Goal: Transaction & Acquisition: Purchase product/service

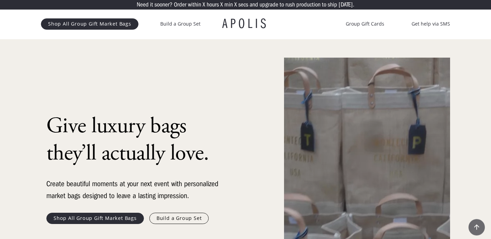
scroll to position [1, 0]
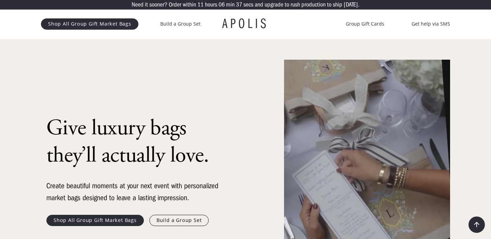
click at [106, 26] on link "Shop All Group Gift Market Bags" at bounding box center [90, 23] width 98 height 11
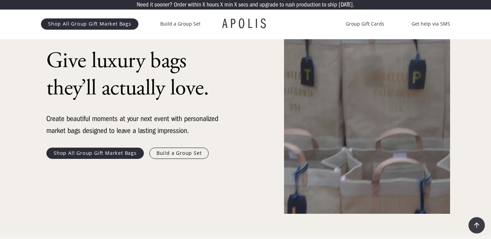
scroll to position [75, 0]
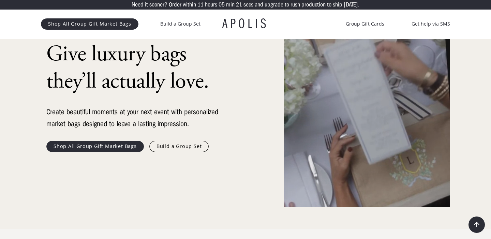
click at [120, 146] on link "Shop All Group Gift Market Bags" at bounding box center [95, 146] width 98 height 11
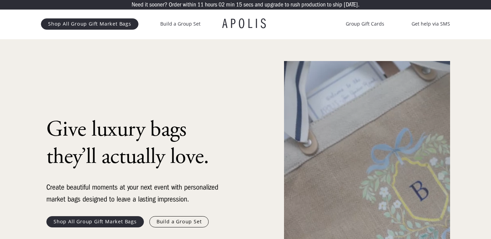
click at [97, 26] on link "Shop All Group Gift Market Bags" at bounding box center [90, 23] width 98 height 11
